Goal: Task Accomplishment & Management: Manage account settings

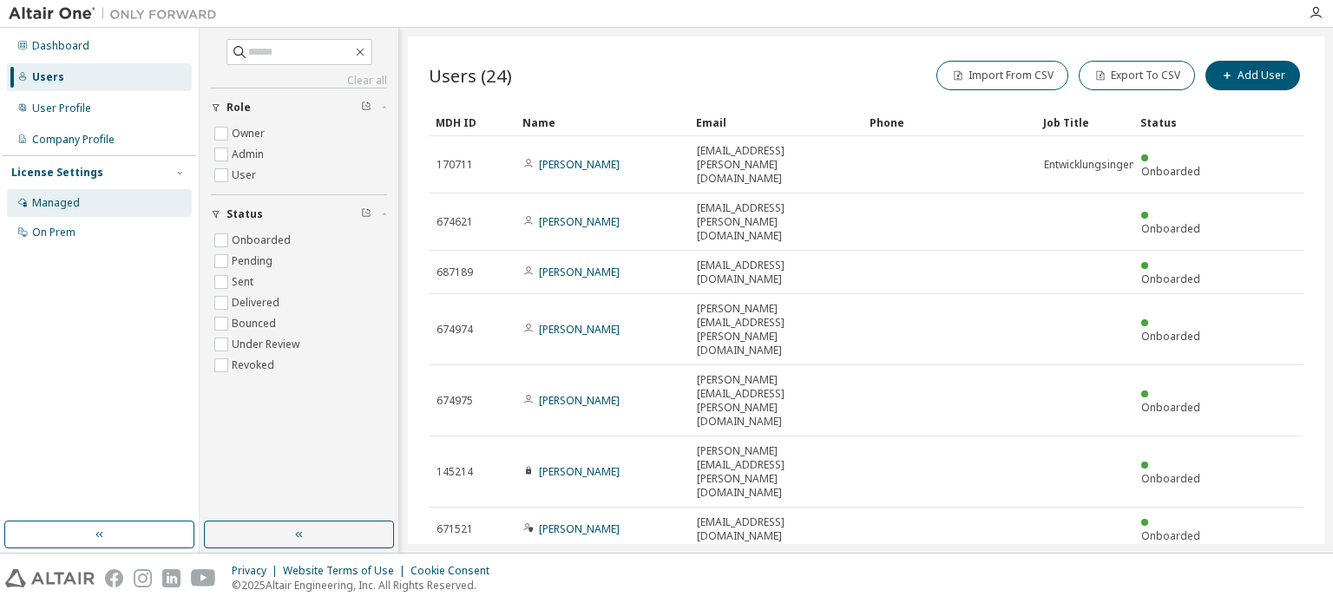
click at [54, 204] on div "Managed" at bounding box center [56, 203] width 48 height 14
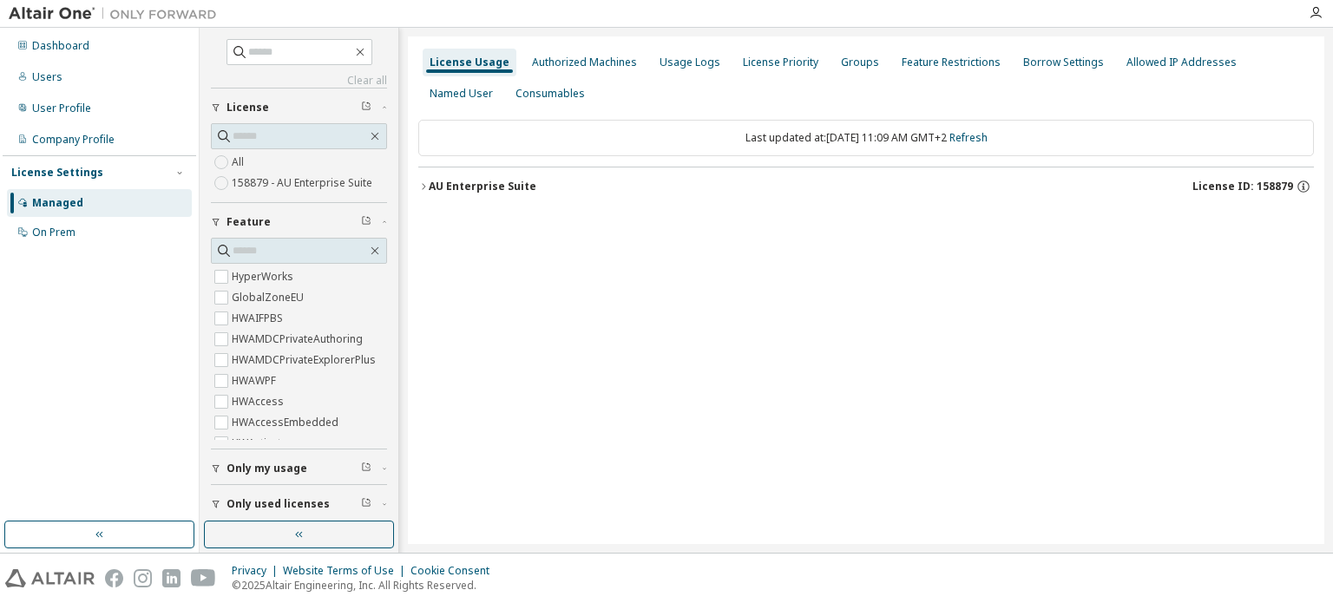
click at [291, 180] on label "158879 - AU Enterprise Suite" at bounding box center [304, 183] width 144 height 21
click at [423, 187] on icon "button" at bounding box center [423, 186] width 10 height 10
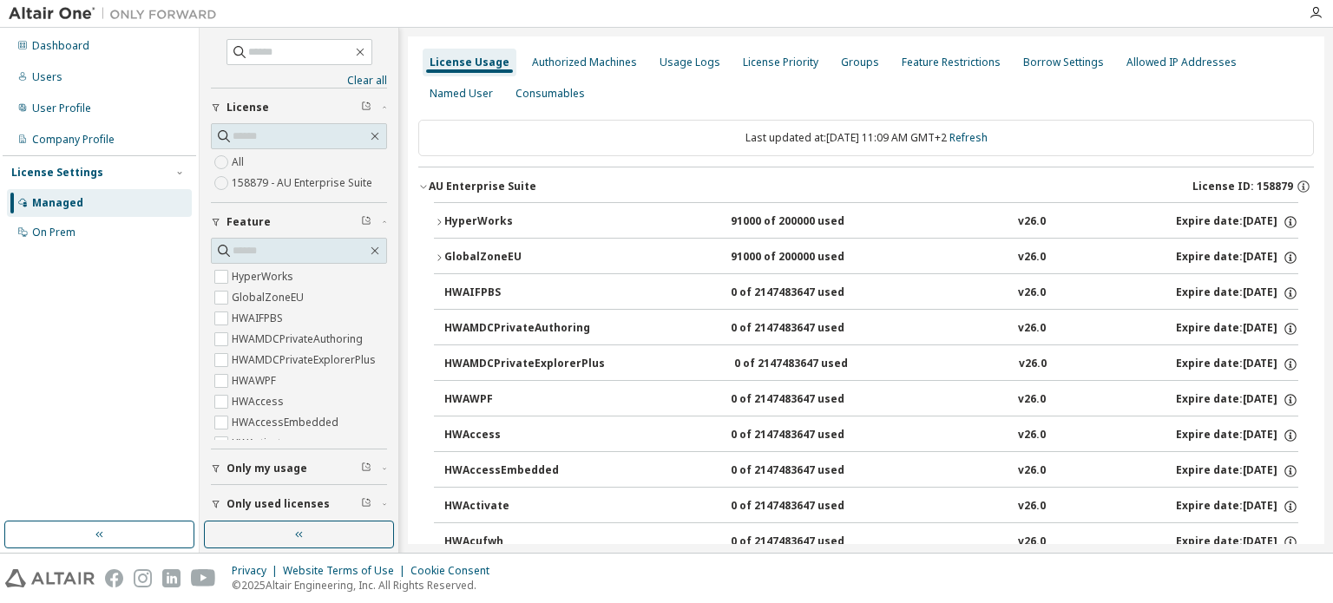
drag, startPoint x: 490, startPoint y: 217, endPoint x: 441, endPoint y: 220, distance: 49.6
click at [441, 220] on icon "button" at bounding box center [439, 222] width 10 height 10
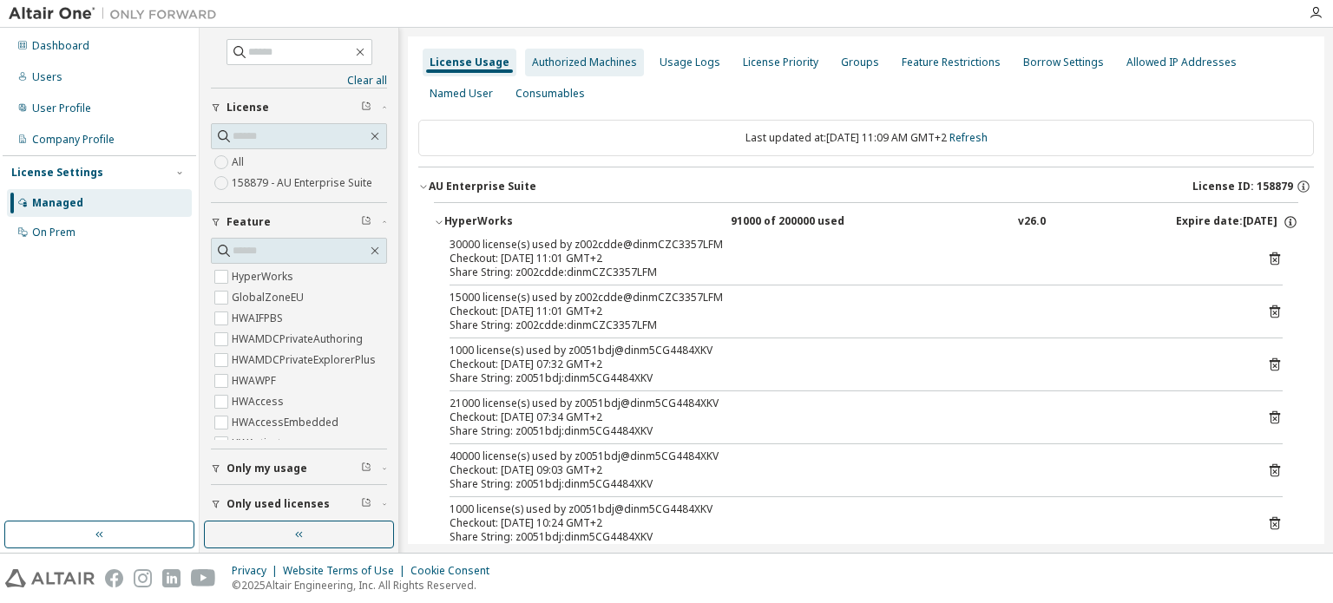
click at [555, 63] on div "Authorized Machines" at bounding box center [584, 63] width 105 height 14
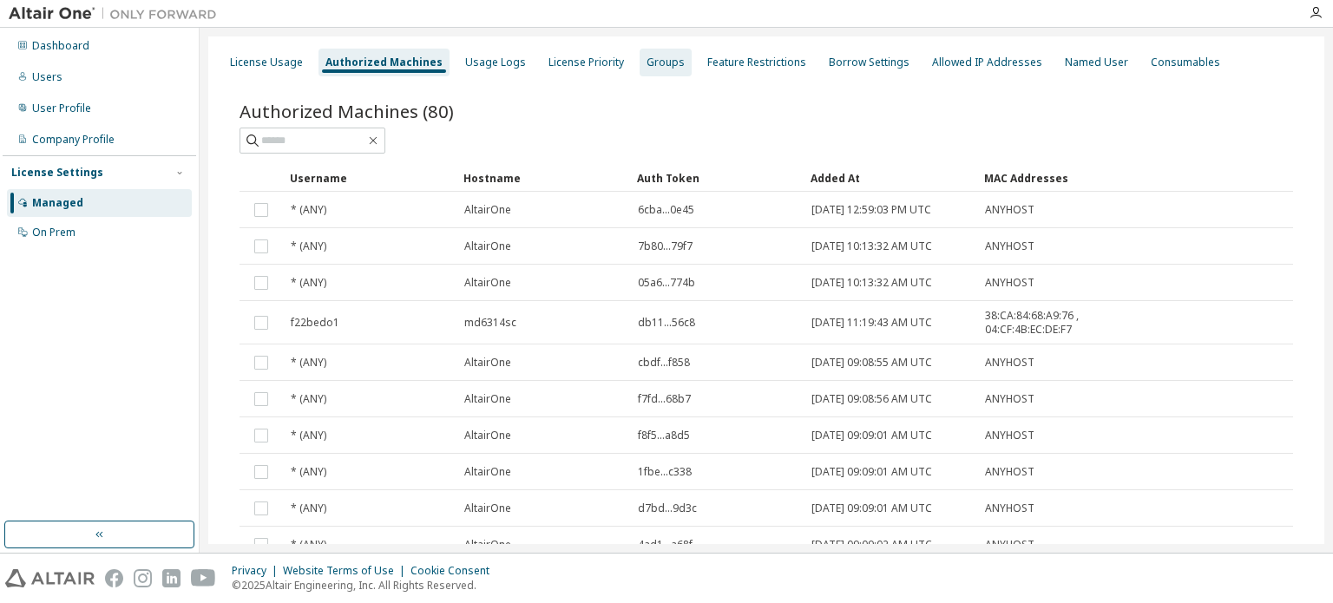
click at [646, 62] on div "Groups" at bounding box center [665, 63] width 38 height 14
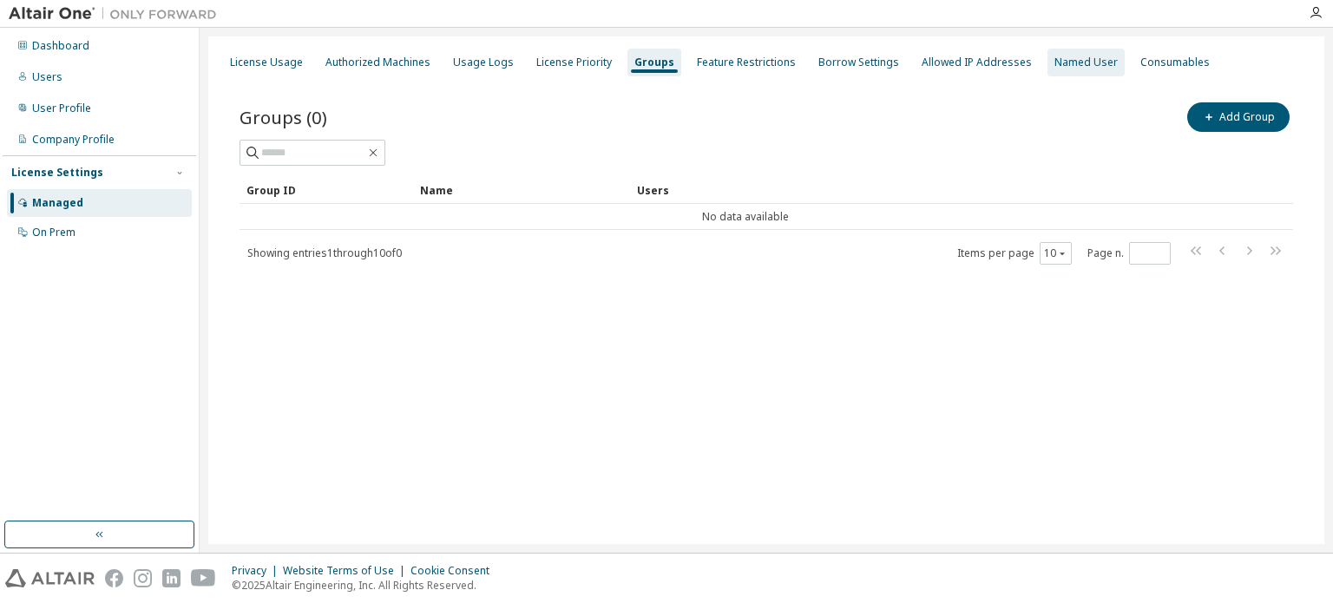
click at [1055, 75] on div "Named User" at bounding box center [1085, 63] width 77 height 28
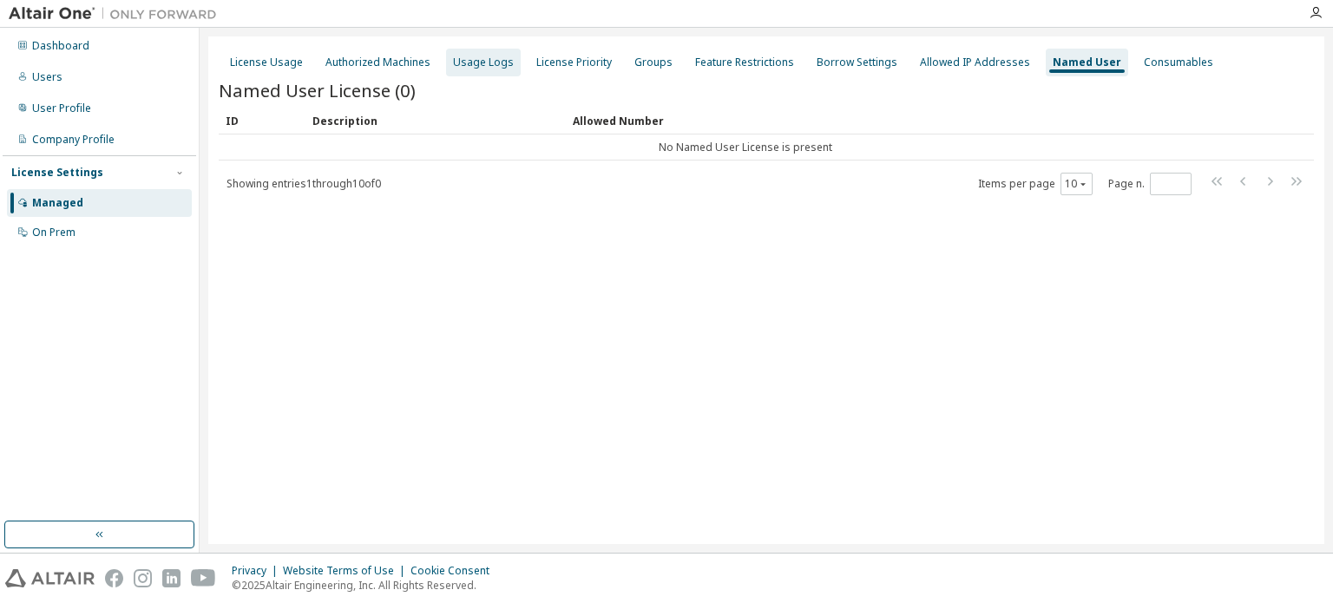
click at [491, 62] on div "Usage Logs" at bounding box center [483, 63] width 61 height 14
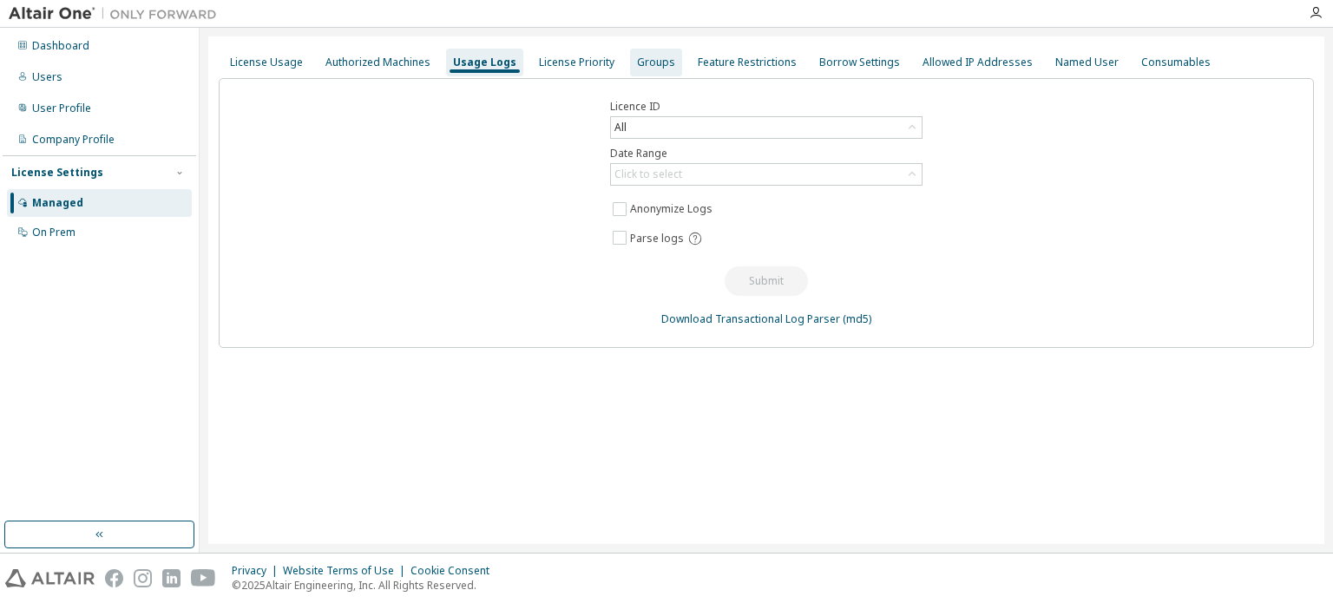
click at [637, 68] on div "Groups" at bounding box center [656, 63] width 38 height 14
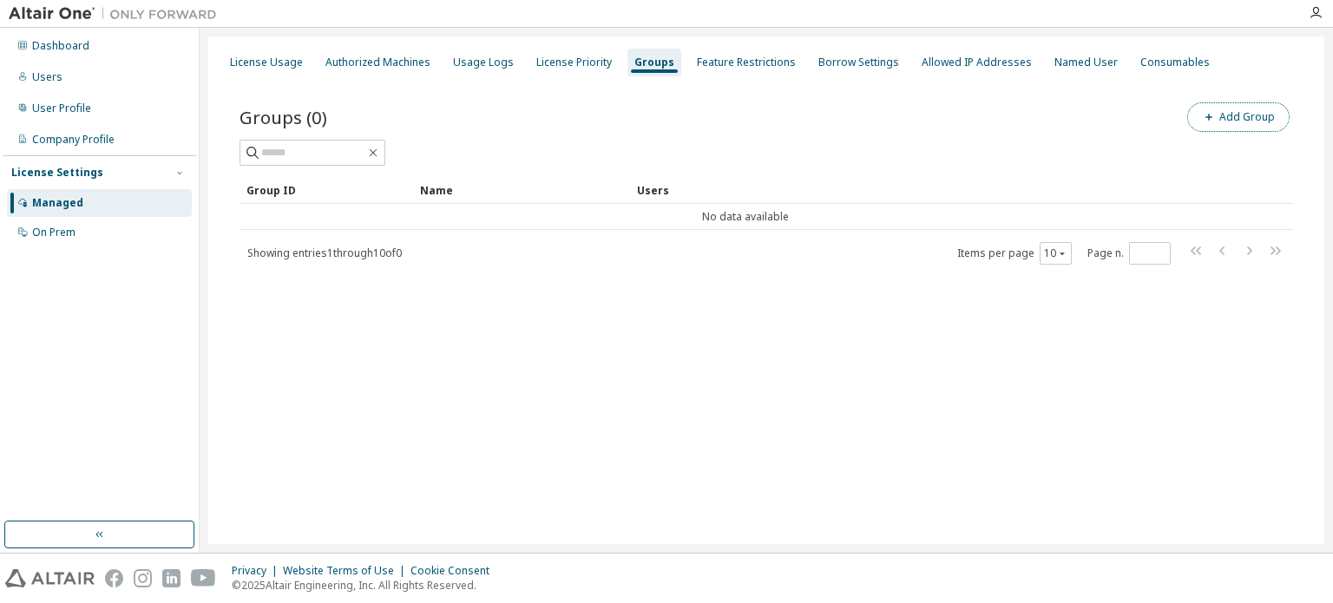
click at [1218, 123] on button "Add Group" at bounding box center [1238, 116] width 102 height 29
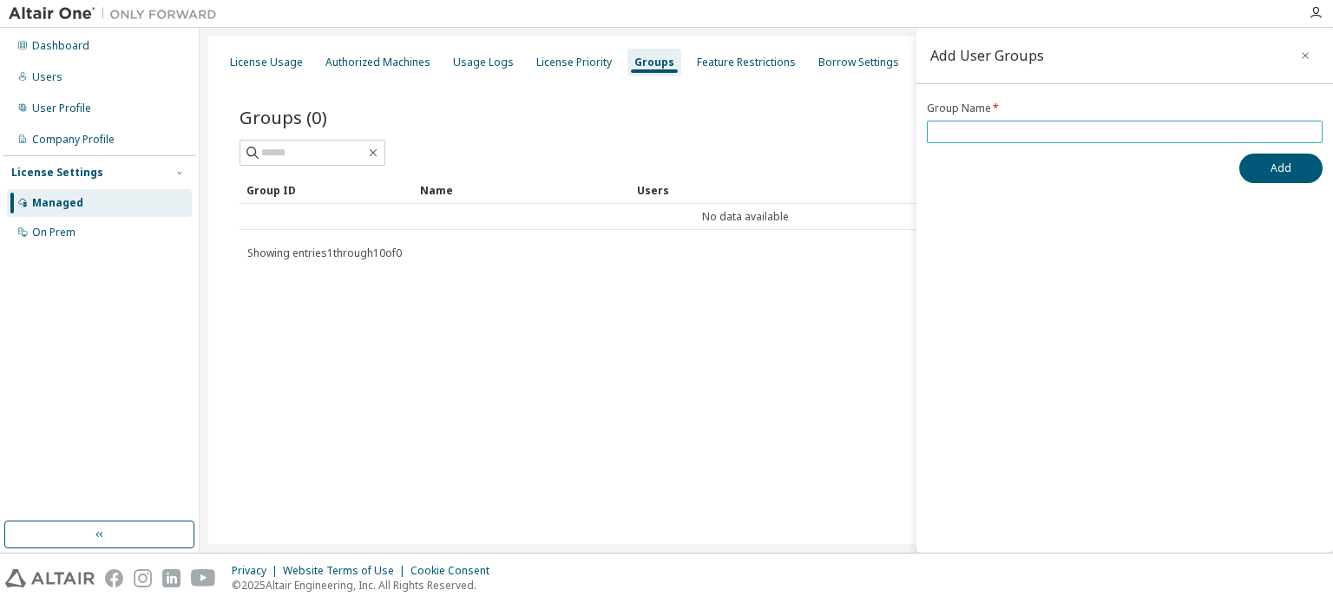
click at [993, 131] on input "text" at bounding box center [1124, 132] width 387 height 14
type input "****"
click at [1272, 162] on button "Add" at bounding box center [1280, 168] width 83 height 29
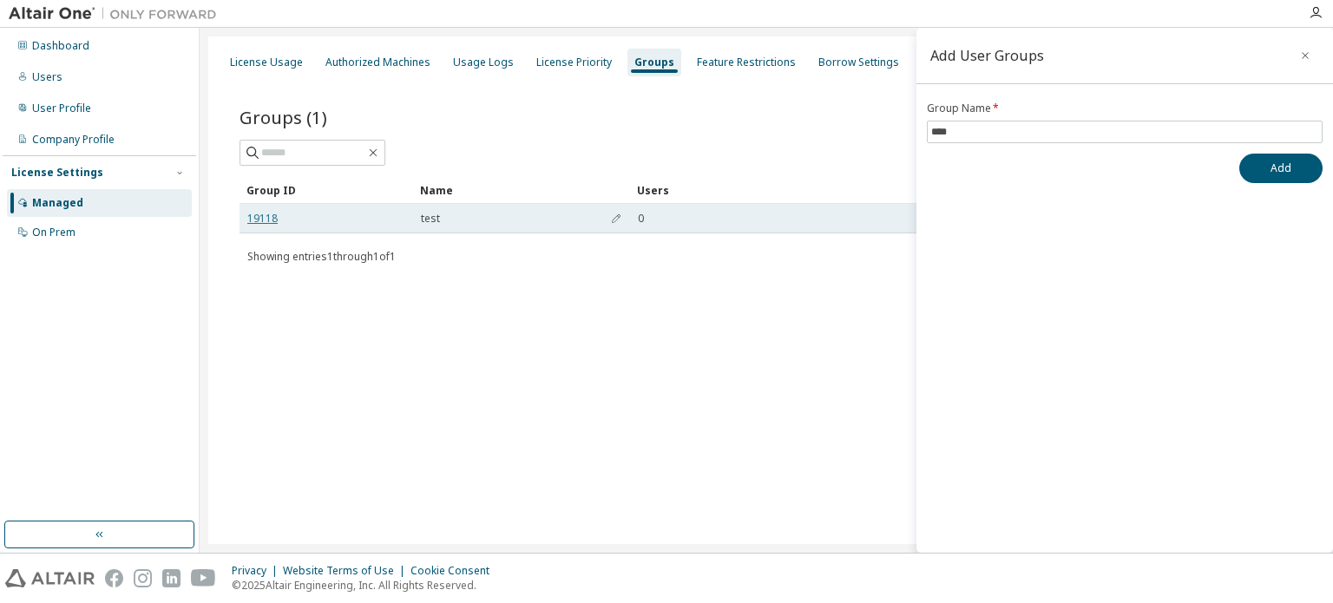
click at [250, 217] on link "19118" at bounding box center [262, 219] width 30 height 14
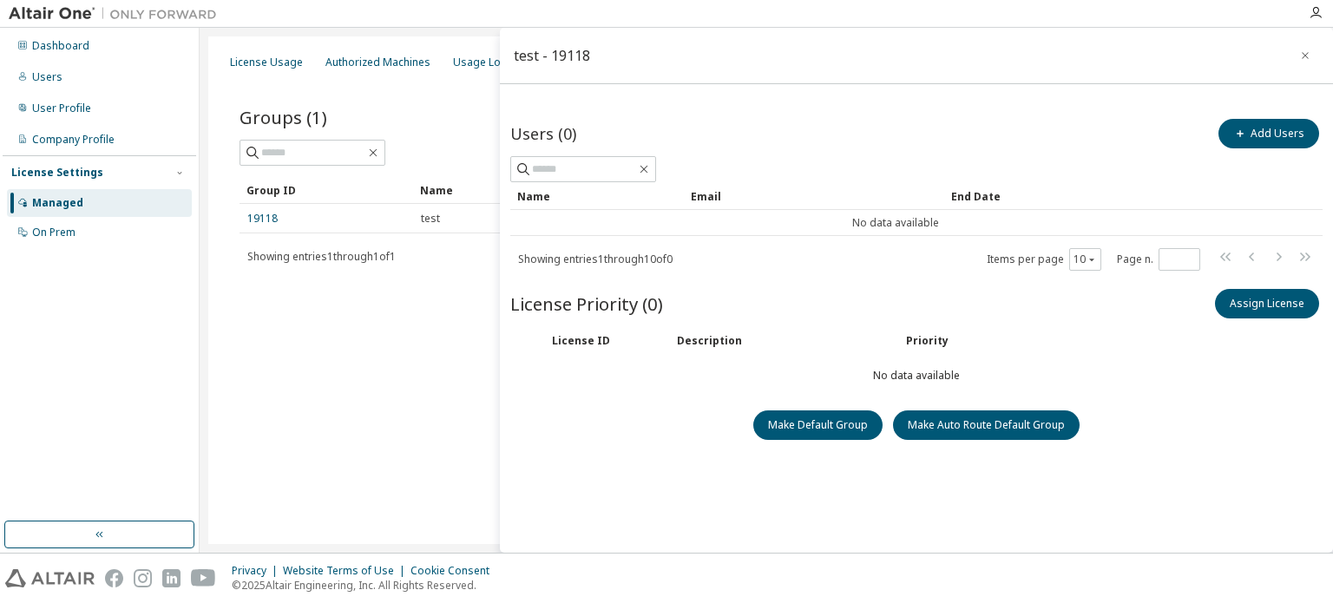
click at [288, 443] on div "License Usage Authorized Machines Usage Logs License Priority Groups Feature Re…" at bounding box center [766, 289] width 1116 height 507
click at [1306, 54] on icon "button" at bounding box center [1304, 55] width 7 height 7
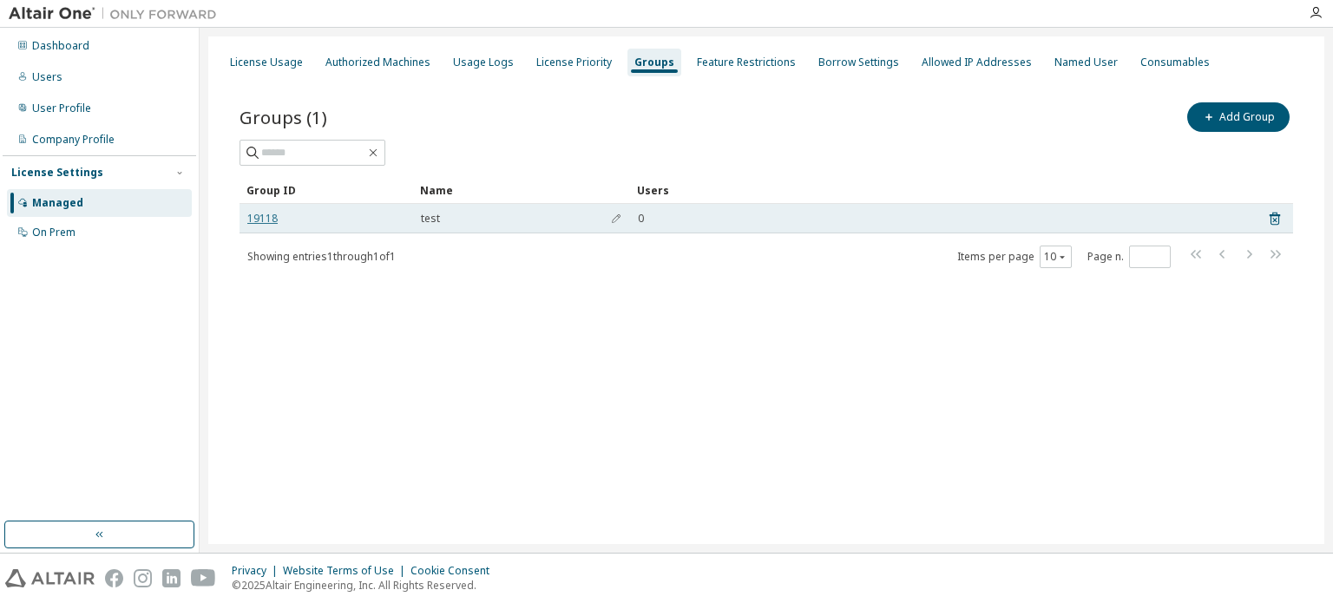
click at [256, 220] on link "19118" at bounding box center [262, 219] width 30 height 14
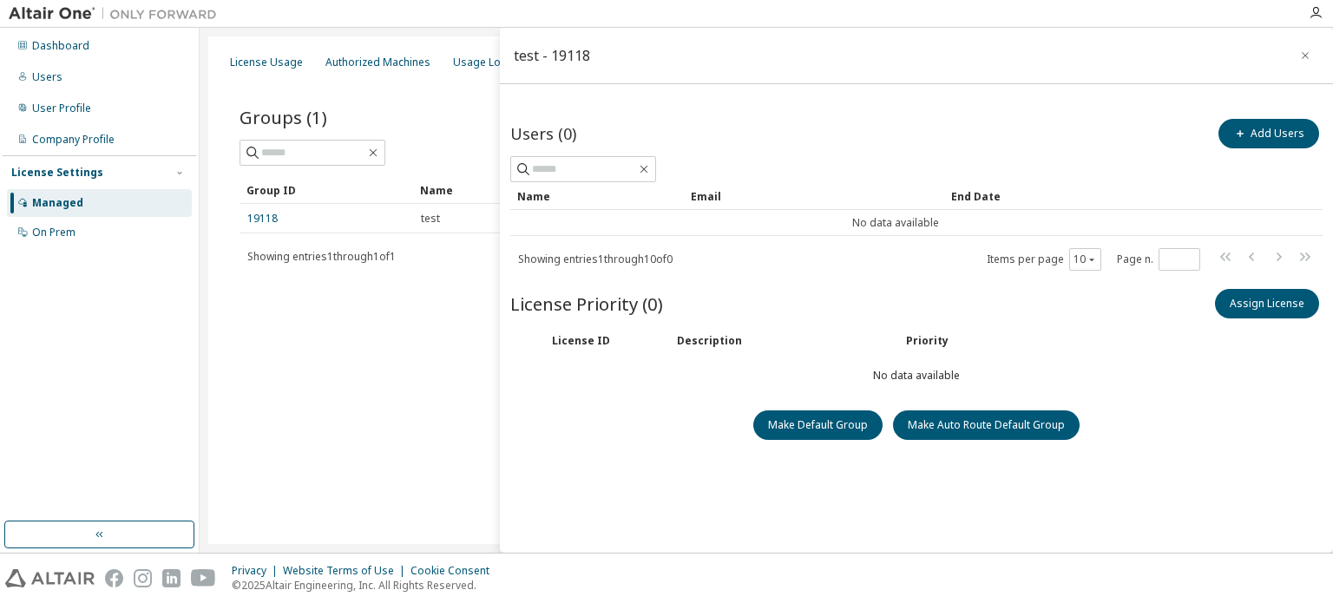
click at [318, 371] on div "License Usage Authorized Machines Usage Logs License Priority Groups Feature Re…" at bounding box center [766, 289] width 1116 height 507
click at [1301, 49] on icon "button" at bounding box center [1305, 56] width 12 height 14
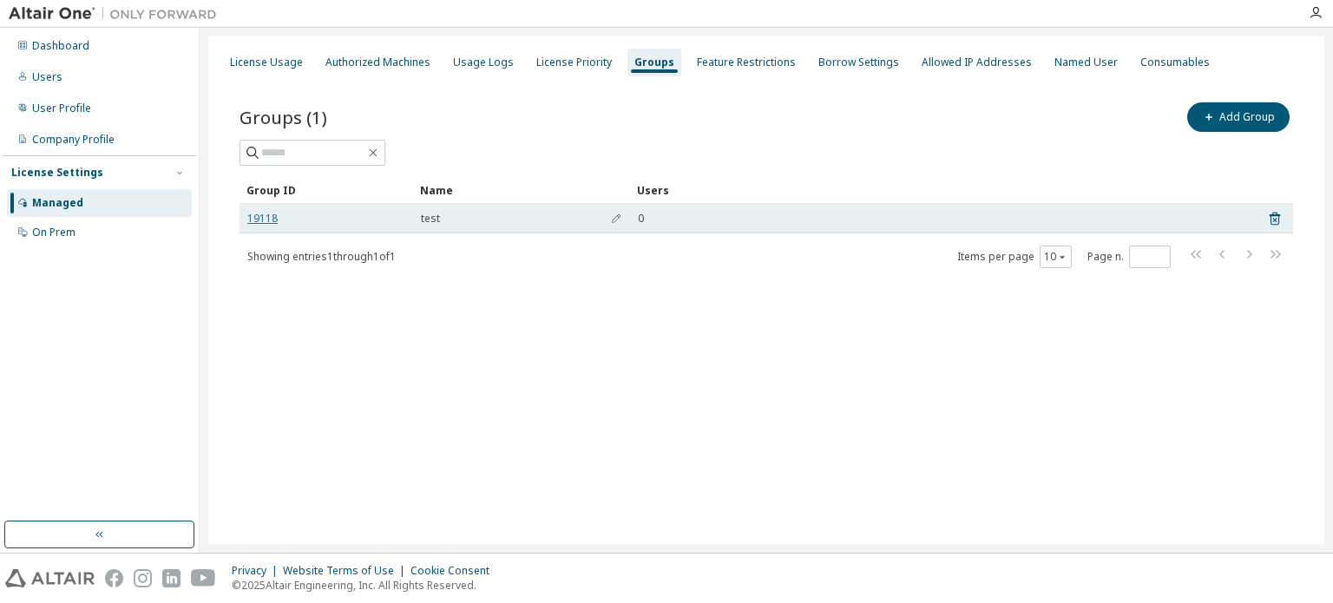
click at [257, 221] on link "19118" at bounding box center [262, 219] width 30 height 14
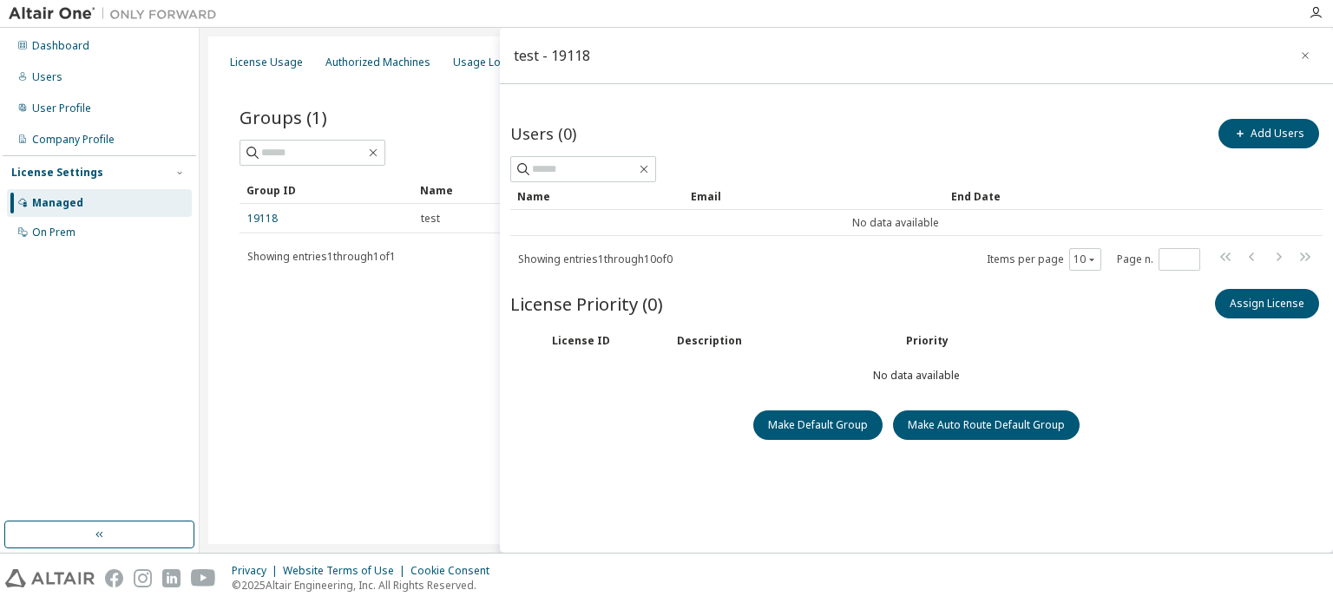
click at [24, 204] on icon at bounding box center [22, 202] width 10 height 10
